Goal: Transaction & Acquisition: Purchase product/service

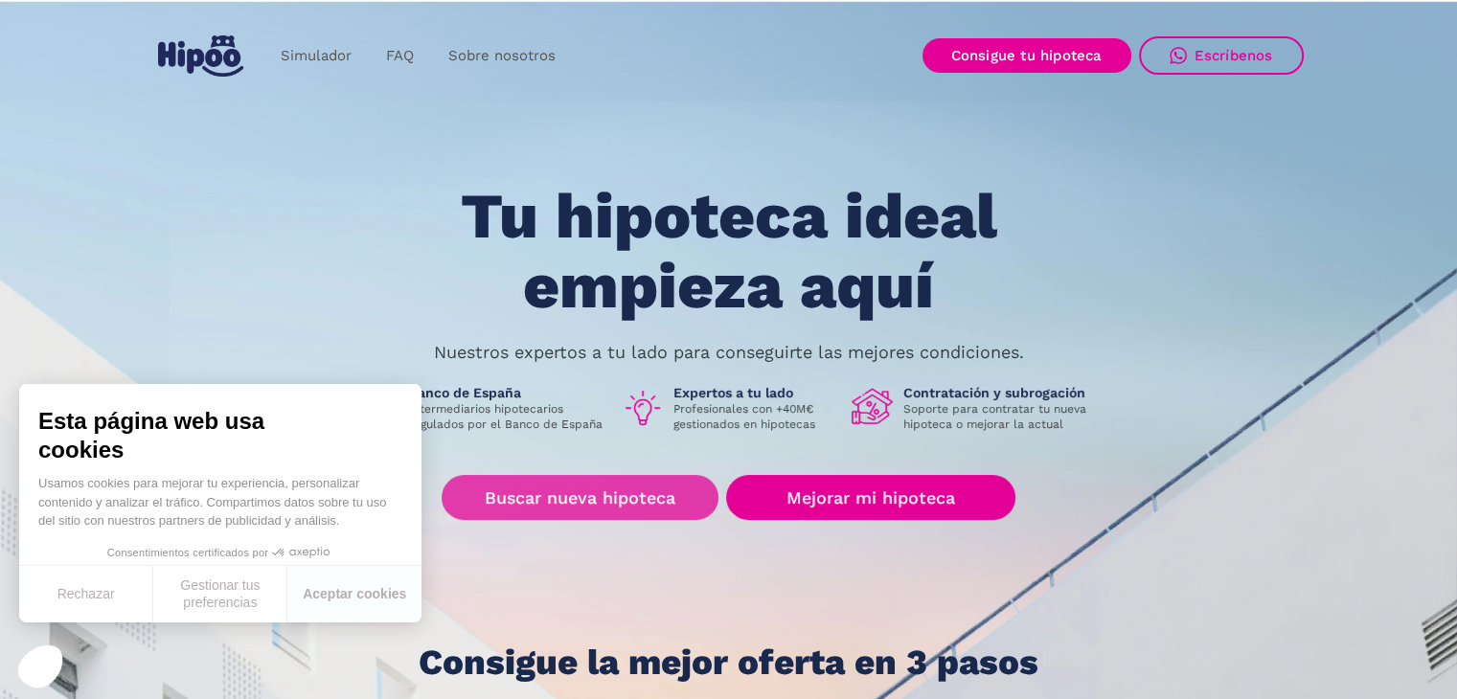
click at [605, 493] on link "Buscar nueva hipoteca" at bounding box center [580, 497] width 277 height 45
click at [579, 512] on link "Buscar nueva hipoteca" at bounding box center [580, 497] width 277 height 45
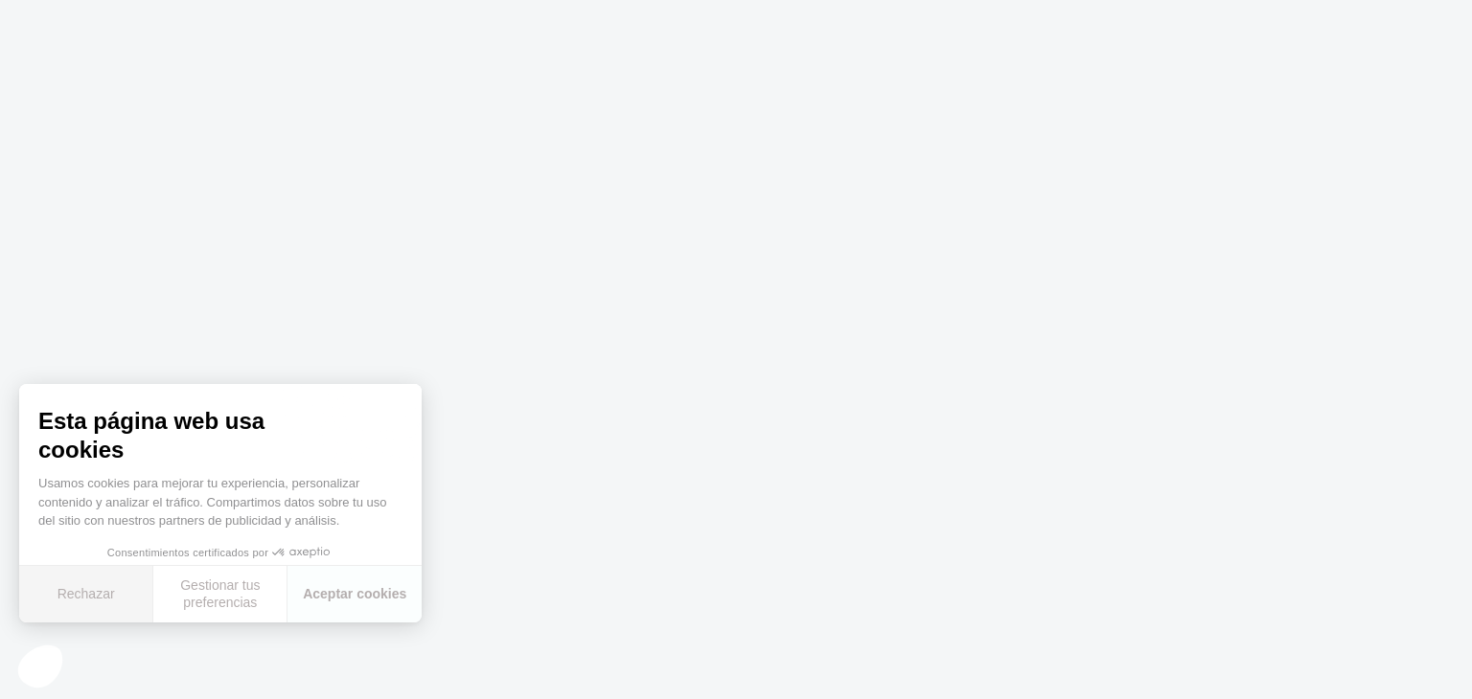
click at [107, 595] on button "Rechazar" at bounding box center [86, 594] width 134 height 57
